Goal: Find specific page/section: Find specific page/section

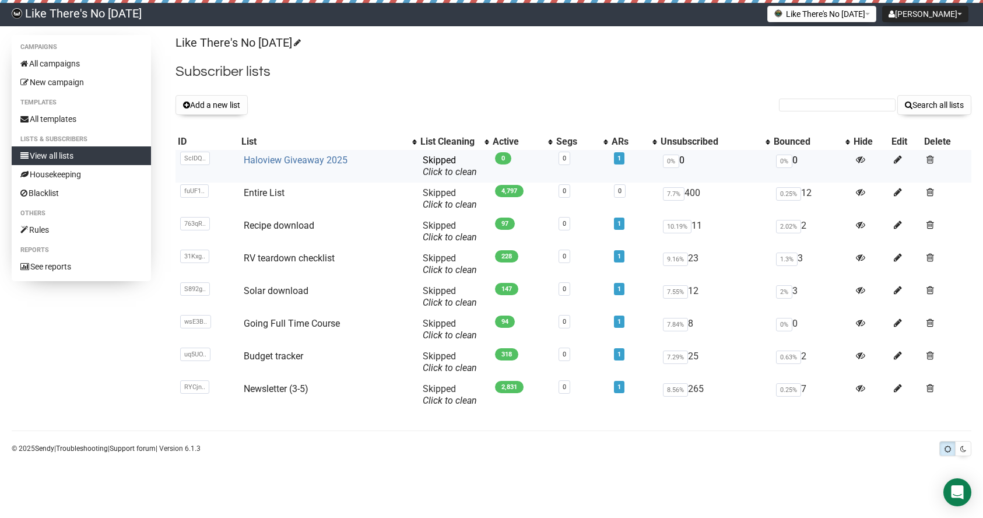
click at [274, 161] on link "Haloview Giveaway 2025" at bounding box center [296, 159] width 104 height 11
click at [293, 165] on link "Haloview Giveaway 2025" at bounding box center [296, 159] width 104 height 11
click at [437, 163] on span "Skipped You can be flagged for spam ! We scanned a few emails in this list and …" at bounding box center [450, 165] width 54 height 23
click at [284, 161] on link "Haloview Giveaway 2025" at bounding box center [296, 159] width 104 height 11
